Goal: Task Accomplishment & Management: Manage account settings

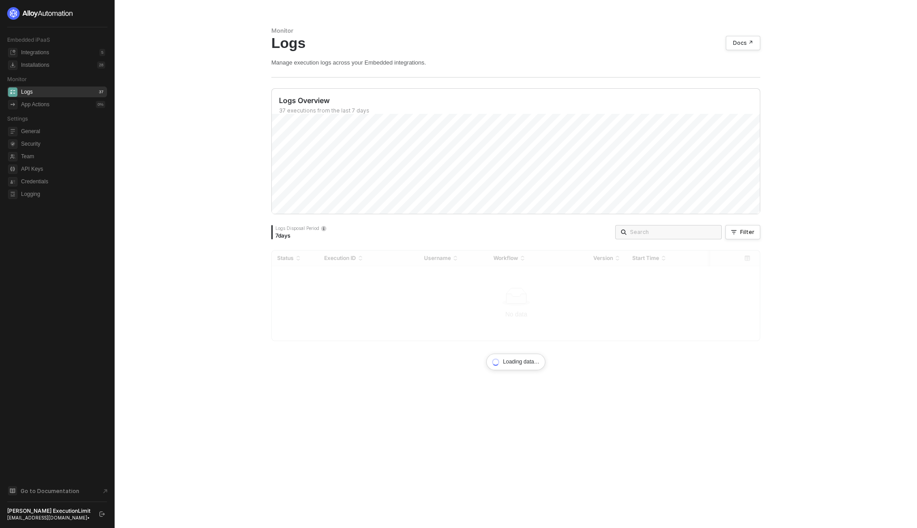
click at [101, 515] on icon "logout" at bounding box center [101, 513] width 5 height 5
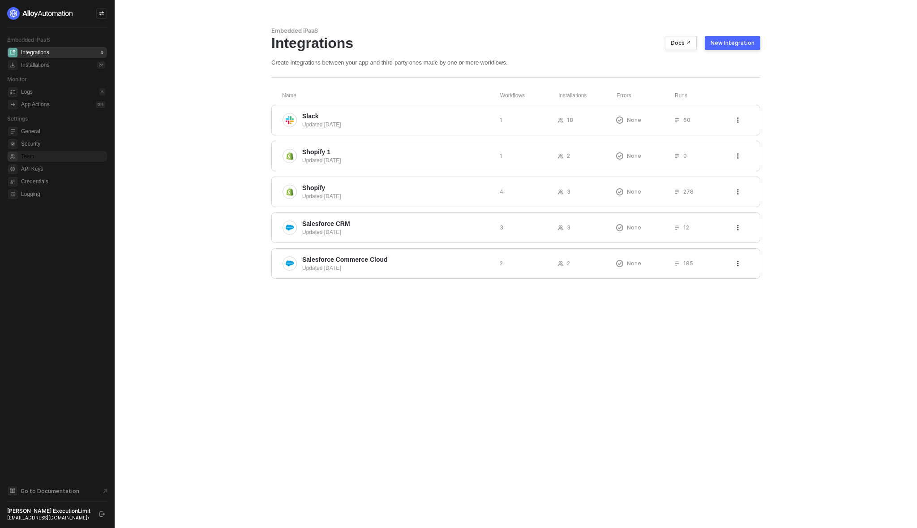
click at [26, 159] on span "Team" at bounding box center [63, 156] width 84 height 11
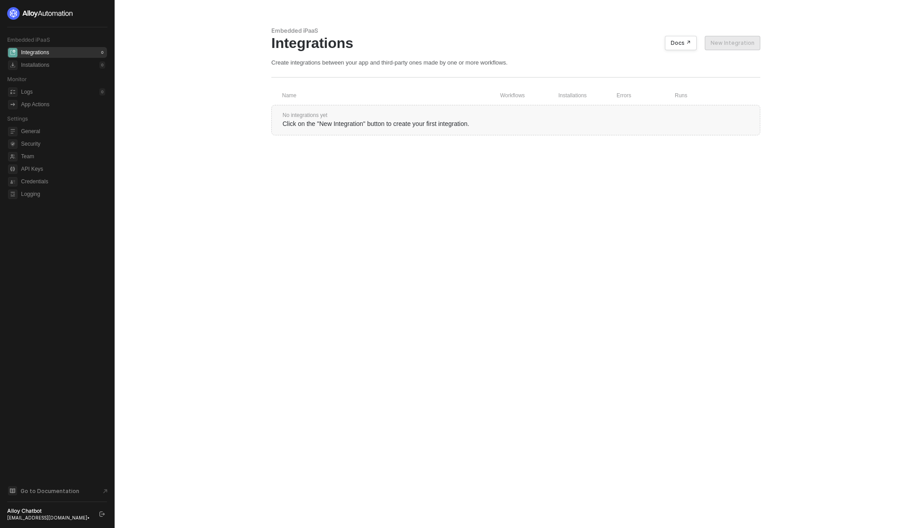
click at [455, 194] on div "Embedded iPaaS Integrations Docs ↗ New Integration Create integrations between …" at bounding box center [516, 264] width 511 height 528
click at [39, 183] on span "Credentials" at bounding box center [63, 181] width 84 height 11
